Goal: Task Accomplishment & Management: Complete application form

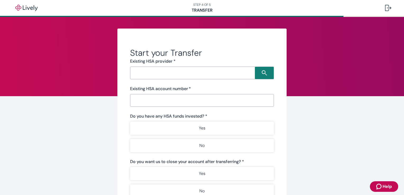
click at [0, 195] on nordpass-portal at bounding box center [0, 195] width 0 height 0
click at [169, 73] on input "Search input" at bounding box center [193, 72] width 123 height 7
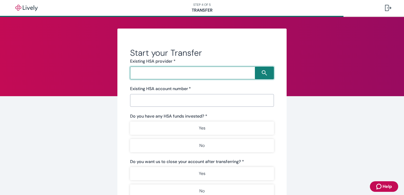
click at [169, 73] on input "Search input" at bounding box center [193, 72] width 123 height 7
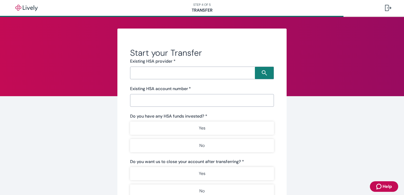
click at [0, 195] on nordpass-portal at bounding box center [0, 195] width 0 height 0
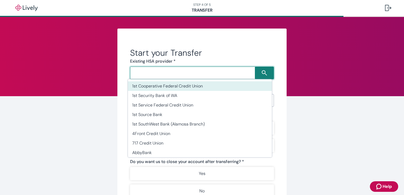
click at [161, 72] on input "Search input" at bounding box center [193, 72] width 123 height 7
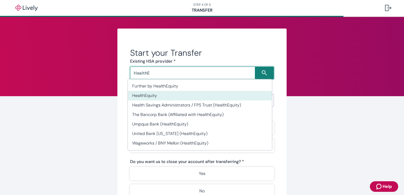
click at [142, 99] on li "HealthEquity" at bounding box center [200, 96] width 144 height 10
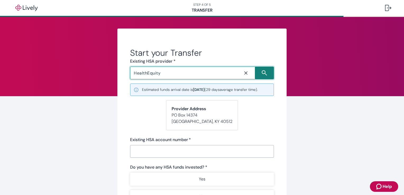
type input "HealthEquity"
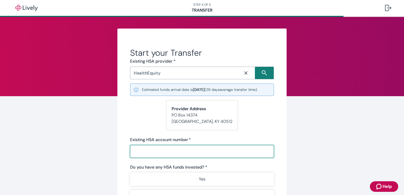
click at [159, 154] on input "Existing HSA account number   *" at bounding box center [202, 151] width 144 height 11
type input "23291597"
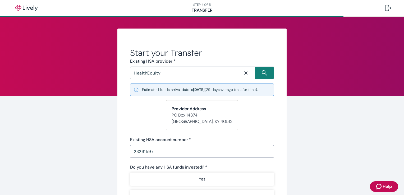
click at [313, 149] on div "Start your Transfer Existing HSA provider * HealthEquity ​ Estimated funds arri…" at bounding box center [202, 170] width 254 height 282
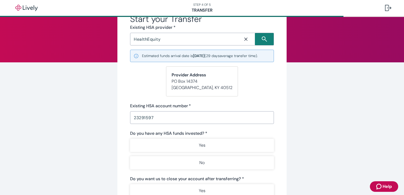
scroll to position [42, 0]
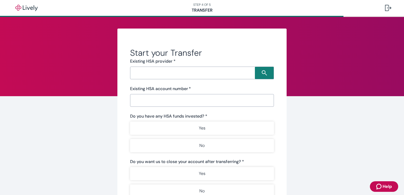
click at [158, 73] on input "Search input" at bounding box center [193, 72] width 123 height 7
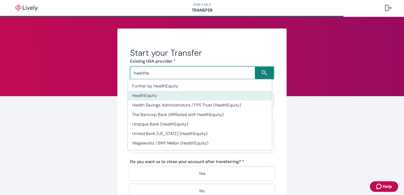
click at [148, 97] on li "HealthEquity" at bounding box center [200, 96] width 144 height 10
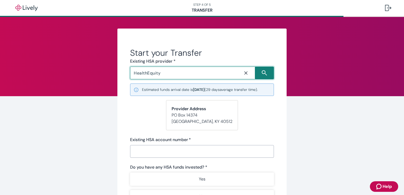
type input "HealthEquity"
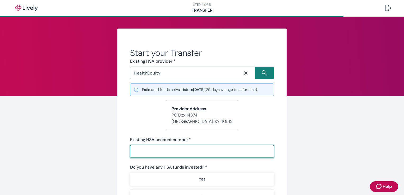
click at [146, 150] on input "Existing HSA account number   *" at bounding box center [202, 151] width 144 height 11
type input "23291597"
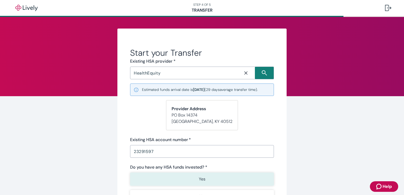
click at [146, 175] on button "Yes" at bounding box center [202, 179] width 144 height 13
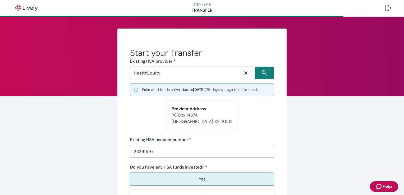
type button "true"
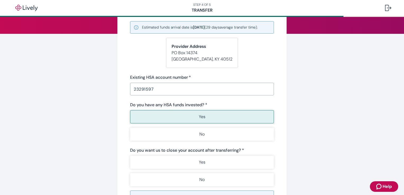
scroll to position [63, 0]
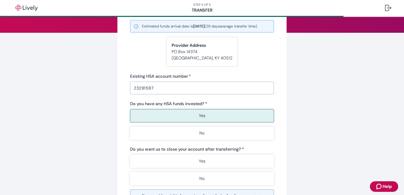
click at [172, 116] on button "Yes" at bounding box center [202, 115] width 144 height 13
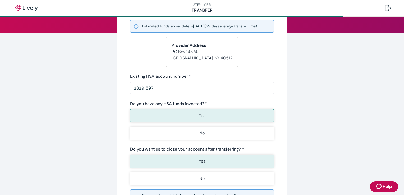
click at [176, 161] on button "Yes" at bounding box center [202, 161] width 144 height 13
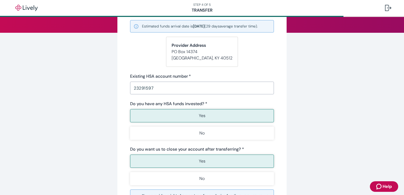
type button "true"
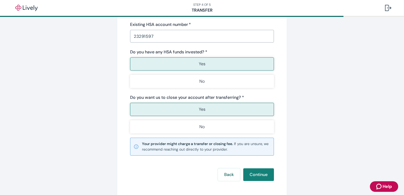
scroll to position [116, 0]
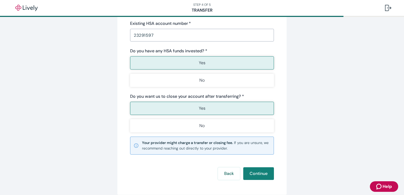
click at [248, 147] on small "Your provider might charge a transfer or closing fee. If you are unsure, we rec…" at bounding box center [206, 145] width 128 height 11
click at [258, 173] on button "Continue" at bounding box center [258, 173] width 31 height 13
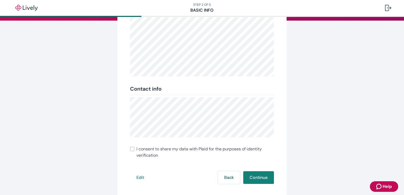
scroll to position [105, 0]
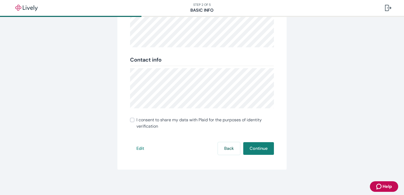
click at [130, 119] on input "I consent to share my data with Plaid for the purposes of identity verification" at bounding box center [132, 120] width 4 height 4
checkbox input "true"
click at [252, 145] on button "Continue" at bounding box center [258, 148] width 31 height 13
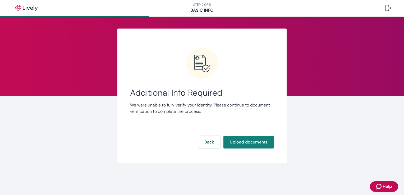
click at [242, 135] on div "Additional Info Required We were unable to fully verify your identity. Please c…" at bounding box center [202, 99] width 144 height 103
click at [241, 140] on button "Upload documents" at bounding box center [248, 142] width 50 height 13
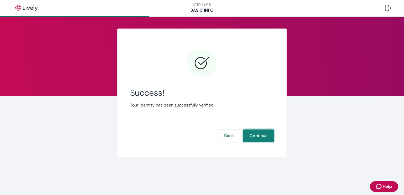
click at [264, 135] on button "Continue" at bounding box center [258, 135] width 31 height 13
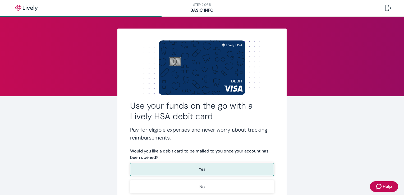
click at [298, 125] on div "Use your funds on the go with a Lively HSA debit card Pay for eligible expenses…" at bounding box center [202, 131] width 254 height 205
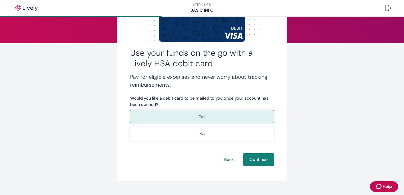
scroll to position [63, 0]
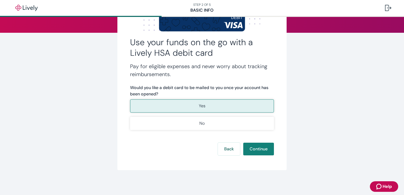
click at [208, 105] on button "Yes" at bounding box center [202, 105] width 144 height 13
click at [256, 150] on button "Continue" at bounding box center [258, 149] width 31 height 13
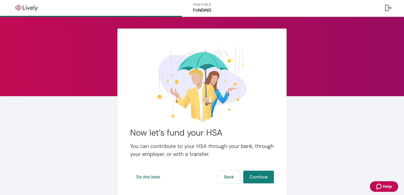
click at [301, 129] on div "Now let’s fund your HSA You can contribute to your HSA through your bank, throu…" at bounding box center [202, 114] width 254 height 170
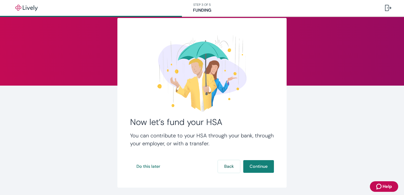
scroll to position [29, 0]
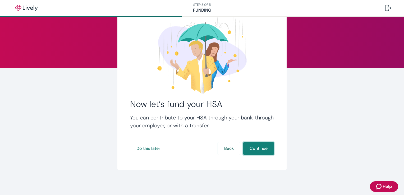
click at [254, 148] on button "Continue" at bounding box center [258, 148] width 31 height 13
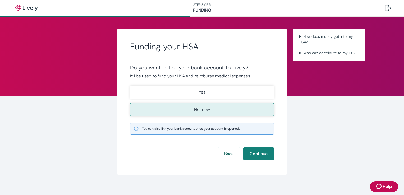
click at [201, 109] on p "Not now" at bounding box center [202, 109] width 16 height 6
click at [250, 152] on button "Continue" at bounding box center [258, 153] width 31 height 13
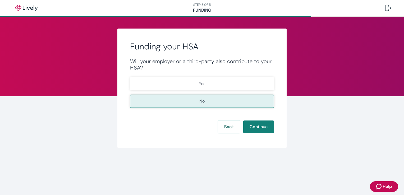
click at [200, 98] on p "No" at bounding box center [201, 101] width 5 height 6
click at [257, 127] on button "Continue" at bounding box center [258, 126] width 31 height 13
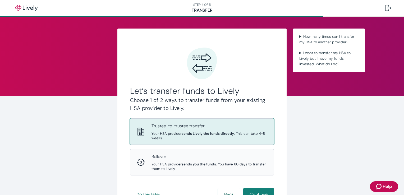
click at [197, 130] on div "Trustee-to-trustee transfer Your HSA provider sends Lively the funds directly .…" at bounding box center [209, 131] width 116 height 17
click at [255, 191] on button "Continue" at bounding box center [258, 194] width 31 height 13
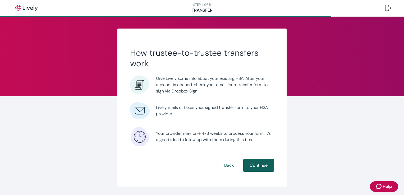
click at [252, 167] on button "Continue" at bounding box center [258, 165] width 31 height 13
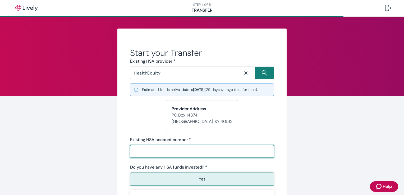
click at [183, 151] on input "Existing HSA account number   *" at bounding box center [202, 151] width 144 height 11
type input "23291597"
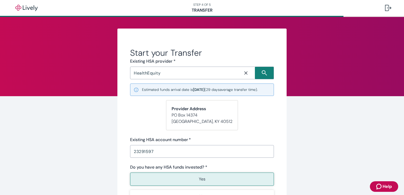
click at [150, 179] on button "Yes" at bounding box center [202, 179] width 144 height 13
click at [285, 126] on div "Start your Transfer Existing HSA provider * HealthEquity ​ Estimated funds arri…" at bounding box center [202, 170] width 254 height 282
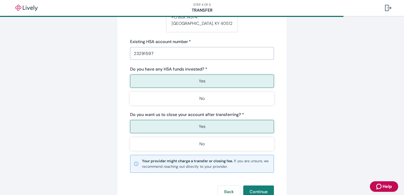
scroll to position [127, 0]
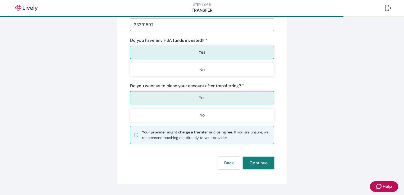
click at [253, 166] on button "Continue" at bounding box center [258, 163] width 31 height 13
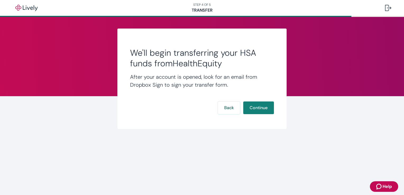
click at [260, 115] on div "We'll begin transferring your HSA funds from HealthEquity After your account is…" at bounding box center [201, 79] width 169 height 100
click at [258, 108] on button "Continue" at bounding box center [258, 107] width 31 height 13
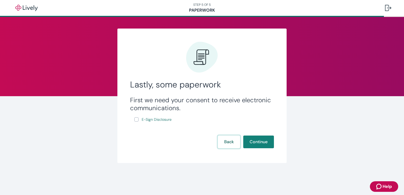
click at [229, 143] on button "Back" at bounding box center [229, 142] width 22 height 13
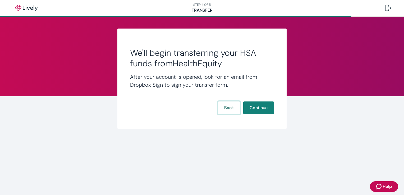
click at [226, 108] on button "Back" at bounding box center [229, 107] width 22 height 13
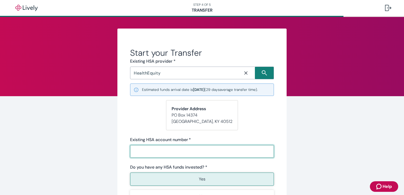
click at [177, 151] on input "Existing HSA account number   *" at bounding box center [202, 151] width 144 height 11
type input "23291597"
click at [284, 125] on div "Start your Transfer Existing HSA provider * HealthEquity ​ Estimated funds arri…" at bounding box center [201, 170] width 169 height 282
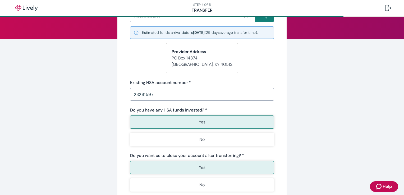
scroll to position [85, 0]
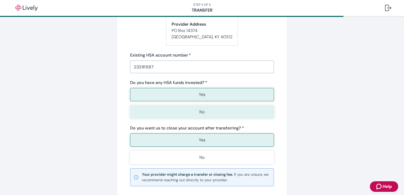
click at [201, 114] on p "No" at bounding box center [201, 112] width 5 height 6
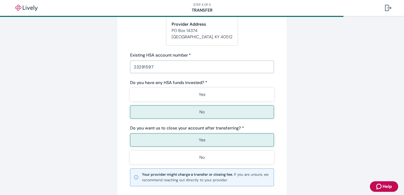
click at [293, 110] on div "Start your Transfer Existing HSA provider * HealthEquity ​ Estimated funds arri…" at bounding box center [202, 85] width 254 height 282
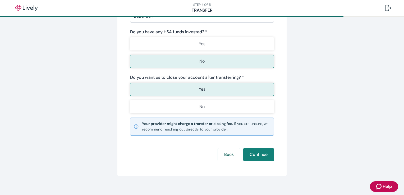
scroll to position [141, 0]
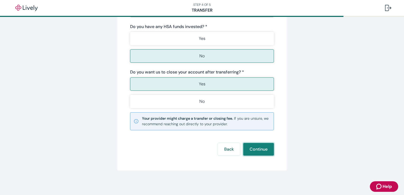
click at [252, 151] on button "Continue" at bounding box center [258, 149] width 31 height 13
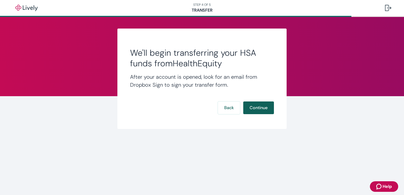
click at [255, 106] on button "Continue" at bounding box center [258, 107] width 31 height 13
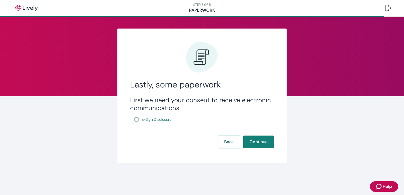
click at [136, 120] on input "E-Sign Disclosure" at bounding box center [136, 119] width 4 height 4
checkbox input "true"
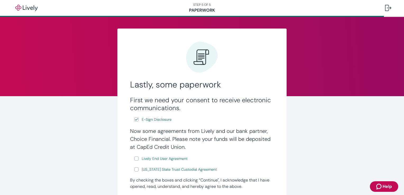
click at [134, 157] on input "Lively End User Agreement" at bounding box center [136, 158] width 4 height 4
checkbox input "true"
click at [134, 170] on input "Wyoming State Trust Custodial Agreement" at bounding box center [136, 169] width 4 height 4
checkbox input "true"
click at [278, 147] on div "Lastly, some paperwork First we need your consent to receive electronic communi…" at bounding box center [201, 129] width 169 height 201
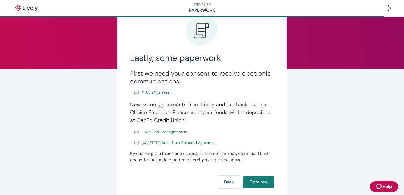
scroll to position [53, 0]
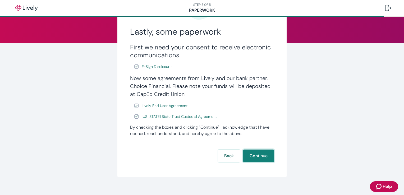
click at [253, 157] on button "Continue" at bounding box center [258, 156] width 31 height 13
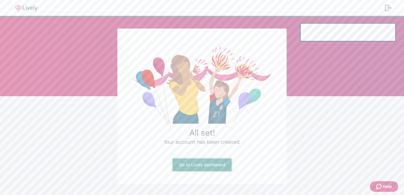
click at [193, 165] on link "Go to Lively dashboard" at bounding box center [202, 165] width 59 height 13
